Goal: Task Accomplishment & Management: Complete application form

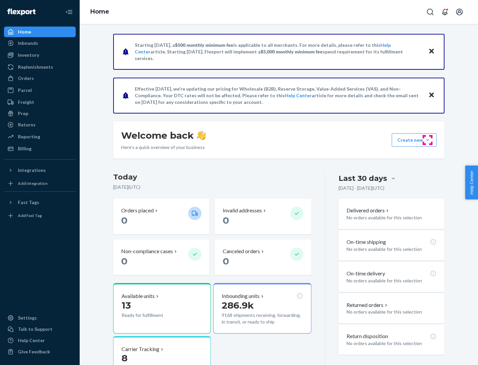
click at [427, 140] on button "Create new Create new inbound Create new order Create new product" at bounding box center [413, 139] width 45 height 13
click at [40, 43] on div "Inbounds" at bounding box center [40, 42] width 70 height 9
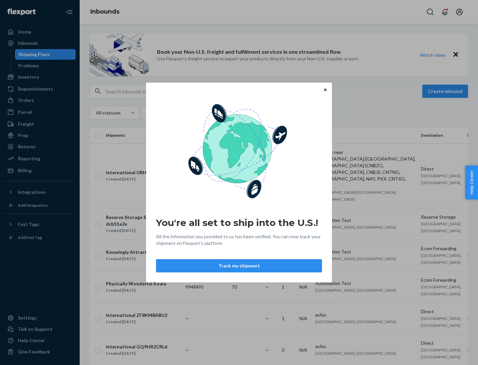
click at [239, 266] on button "Track my shipment" at bounding box center [239, 265] width 166 height 13
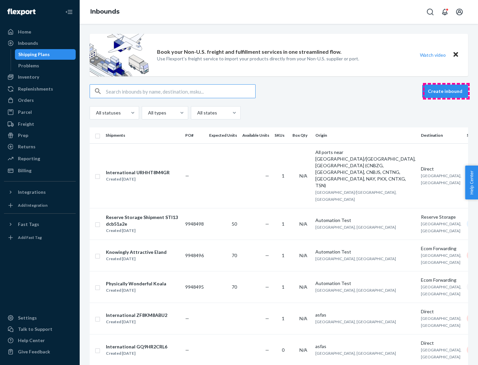
click at [446, 91] on button "Create inbound" at bounding box center [445, 91] width 46 height 13
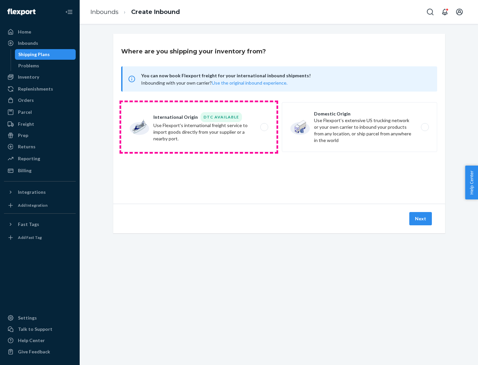
click at [199, 127] on label "International Origin DTC Available Use Flexport's international freight service…" at bounding box center [198, 127] width 155 height 50
click at [264, 127] on input "International Origin DTC Available Use Flexport's international freight service…" at bounding box center [266, 127] width 4 height 4
radio input "true"
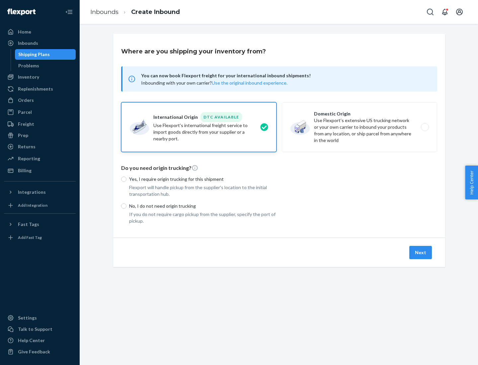
click at [203, 206] on p "No, I do not need origin trucking" at bounding box center [202, 206] width 147 height 7
click at [126, 206] on input "No, I do not need origin trucking" at bounding box center [123, 205] width 5 height 5
radio input "true"
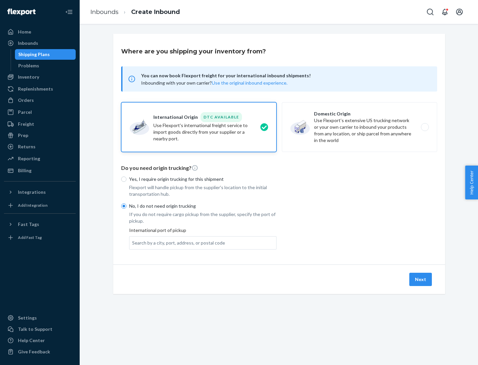
click at [177, 243] on div "Search by a city, port, address, or postal code" at bounding box center [178, 243] width 93 height 7
click at [133, 243] on input "Search by a city, port, address, or postal code" at bounding box center [132, 243] width 1 height 7
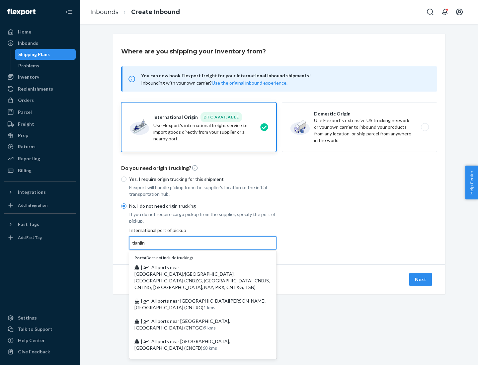
click at [196, 267] on span "| All ports near [GEOGRAPHIC_DATA]/[GEOGRAPHIC_DATA], [GEOGRAPHIC_DATA] (CNBZG,…" at bounding box center [201, 277] width 135 height 26
click at [146, 246] on input "tianjin" at bounding box center [139, 243] width 14 height 7
type input "All ports near [GEOGRAPHIC_DATA]/[GEOGRAPHIC_DATA], [GEOGRAPHIC_DATA] (CNBZG, […"
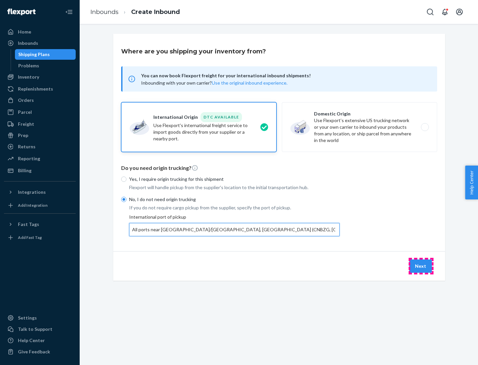
click at [421, 266] on button "Next" at bounding box center [420, 265] width 23 height 13
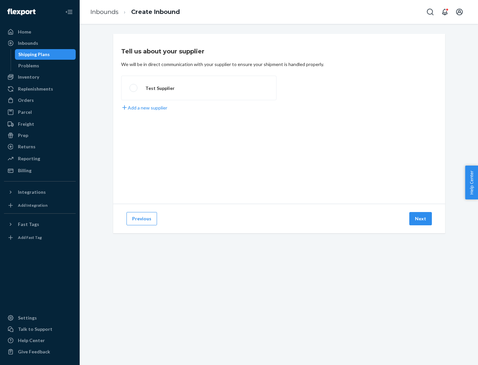
click at [199, 88] on label "Test Supplier" at bounding box center [198, 88] width 155 height 25
click at [134, 88] on input "Test Supplier" at bounding box center [131, 88] width 4 height 4
radio input "true"
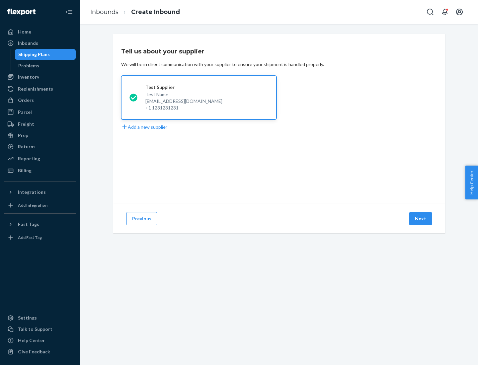
click at [421, 219] on button "Next" at bounding box center [420, 218] width 23 height 13
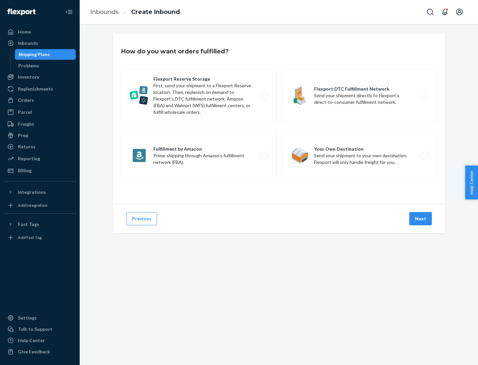
click at [199, 96] on label "Flexport Reserve Storage First, send your shipment to a Flexport Reserve locati…" at bounding box center [198, 95] width 155 height 53
click at [264, 96] on input "Flexport Reserve Storage First, send your shipment to a Flexport Reserve locati…" at bounding box center [266, 96] width 4 height 4
radio input "true"
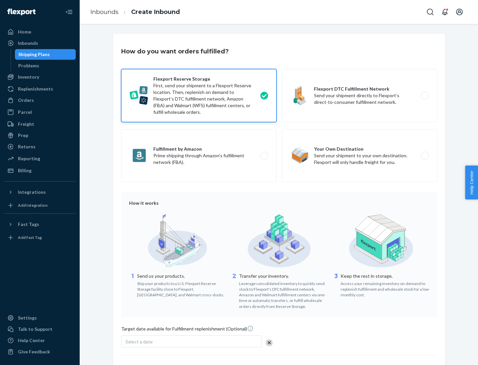
scroll to position [54, 0]
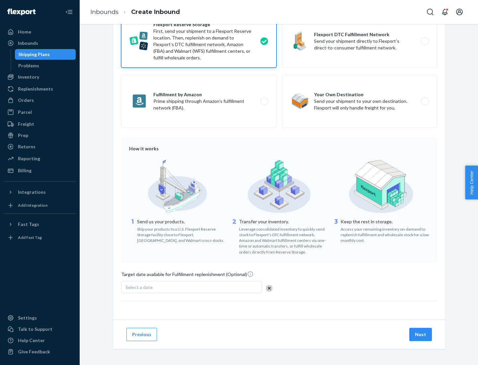
click at [421, 334] on button "Next" at bounding box center [420, 334] width 23 height 13
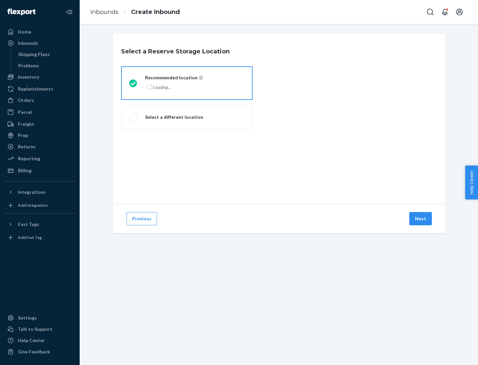
click at [187, 83] on div "Loading..." at bounding box center [173, 87] width 56 height 10
click at [133, 83] on input "Recommended location Loading..." at bounding box center [131, 83] width 4 height 4
click at [421, 219] on button "Next" at bounding box center [420, 218] width 23 height 13
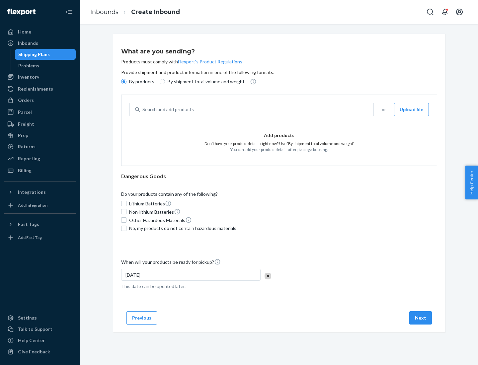
click at [257, 109] on div "Search and add products" at bounding box center [257, 110] width 234 height 12
click at [143, 109] on input "Search and add products" at bounding box center [142, 109] width 1 height 7
click at [161, 82] on input "By shipment total volume and weight" at bounding box center [162, 81] width 5 height 5
radio input "true"
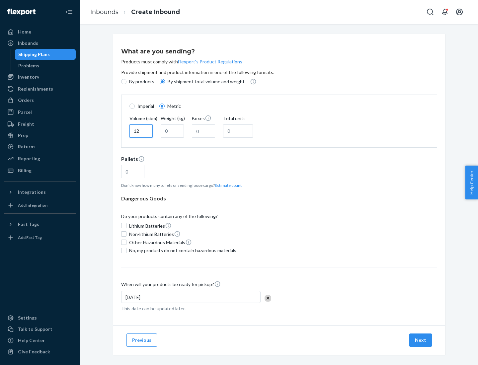
type input "12"
type input "22"
type input "222"
type input "121"
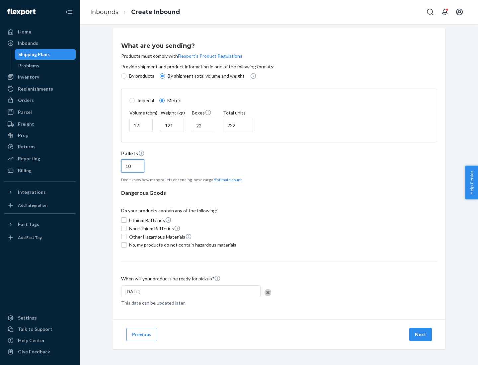
type input "10"
click at [181, 245] on span "No, my products do not contain hazardous materials" at bounding box center [182, 245] width 107 height 7
click at [126, 245] on input "No, my products do not contain hazardous materials" at bounding box center [123, 244] width 5 height 5
checkbox input "true"
click at [421, 334] on button "Next" at bounding box center [420, 334] width 23 height 13
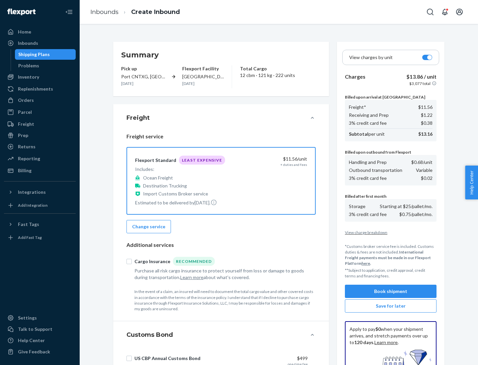
scroll to position [97, 0]
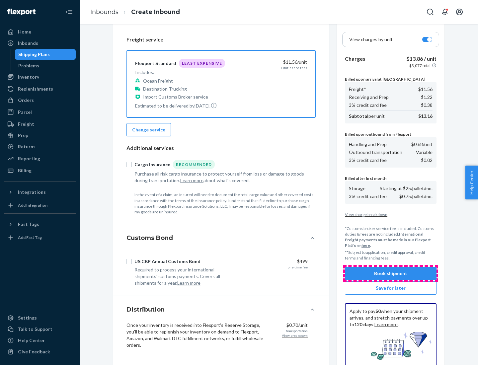
click at [390, 273] on button "Book shipment" at bounding box center [391, 273] width 92 height 13
